Goal: Information Seeking & Learning: Learn about a topic

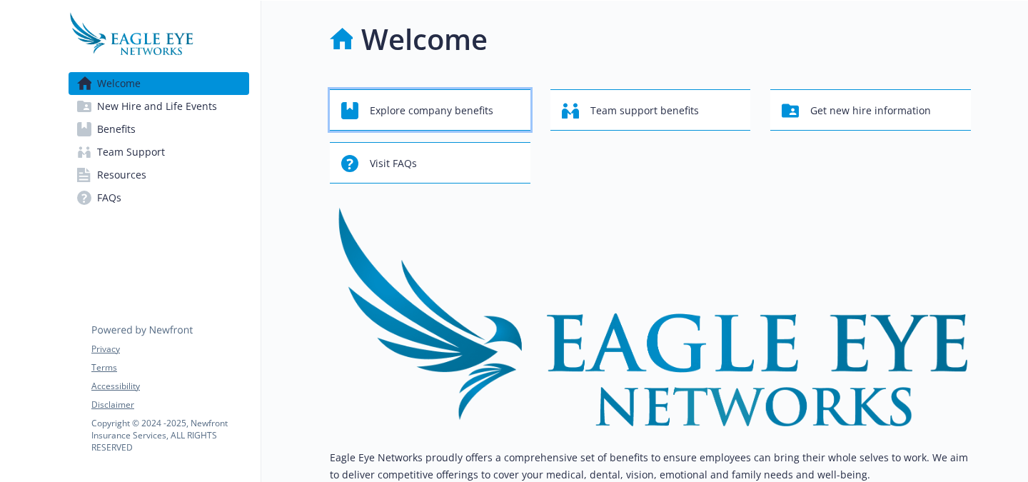
click at [511, 121] on div "Explore company benefits" at bounding box center [432, 110] width 182 height 27
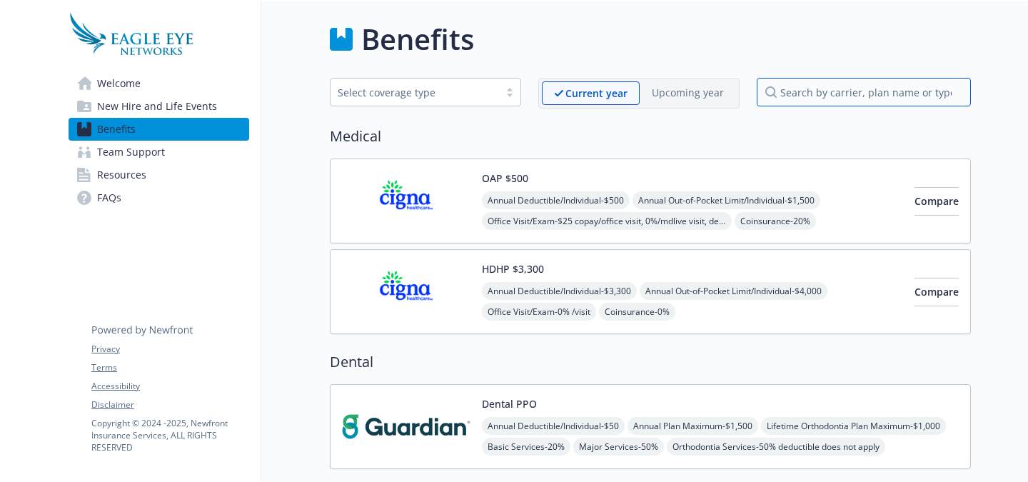
click at [830, 99] on input "search by carrier, plan name or type" at bounding box center [864, 92] width 214 height 29
click at [170, 174] on link "Resources" at bounding box center [159, 175] width 181 height 23
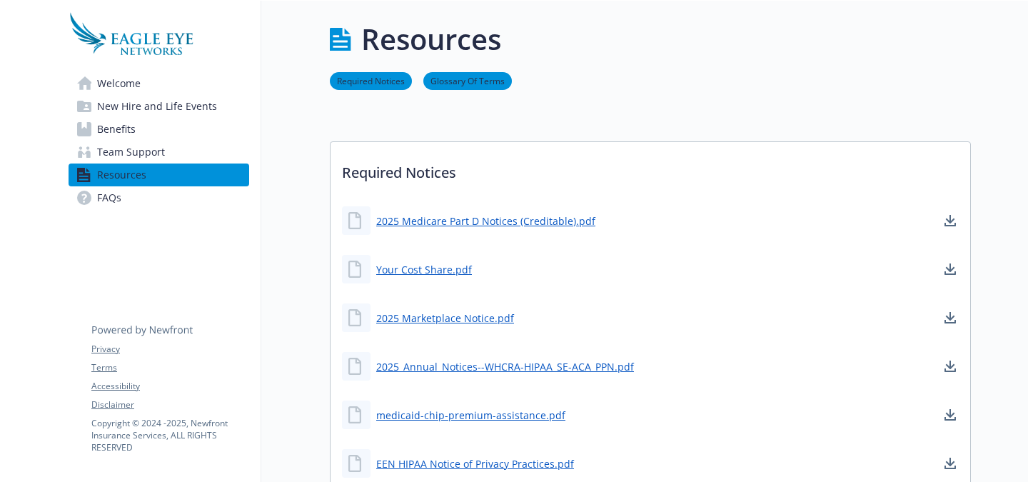
click at [115, 191] on span "FAQs" at bounding box center [109, 197] width 24 height 23
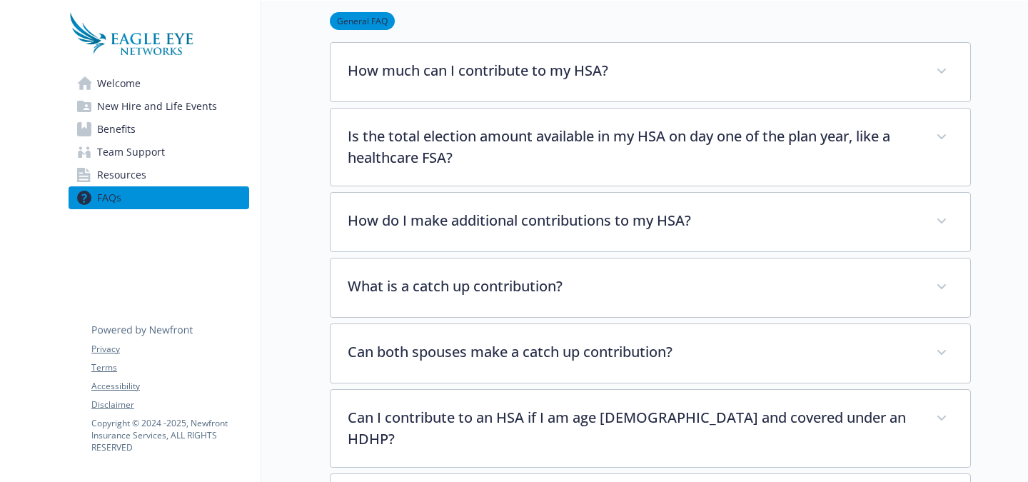
click at [134, 81] on span "Welcome" at bounding box center [119, 83] width 44 height 23
